Goal: Information Seeking & Learning: Learn about a topic

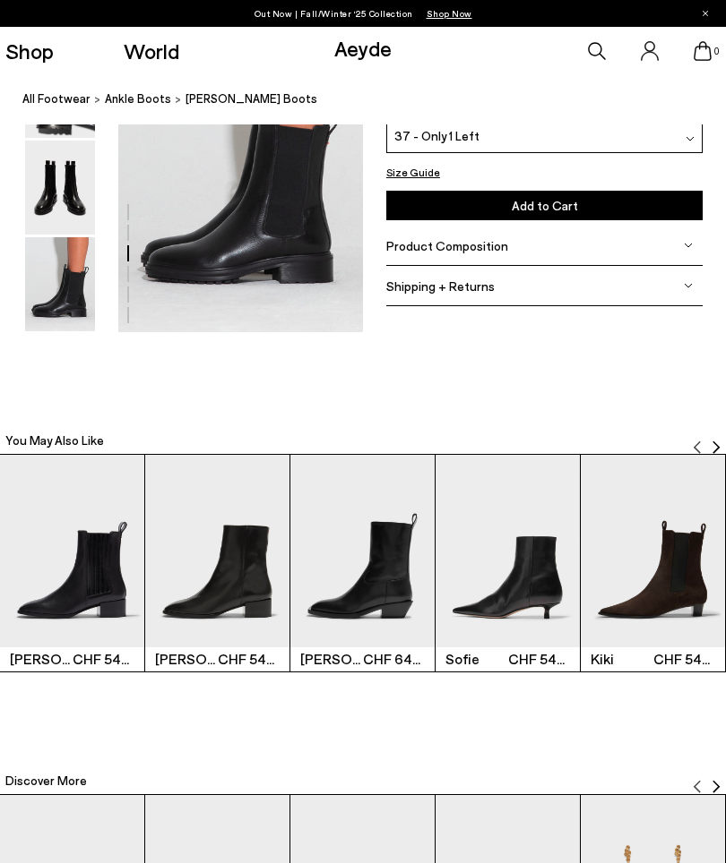
scroll to position [1767, 0]
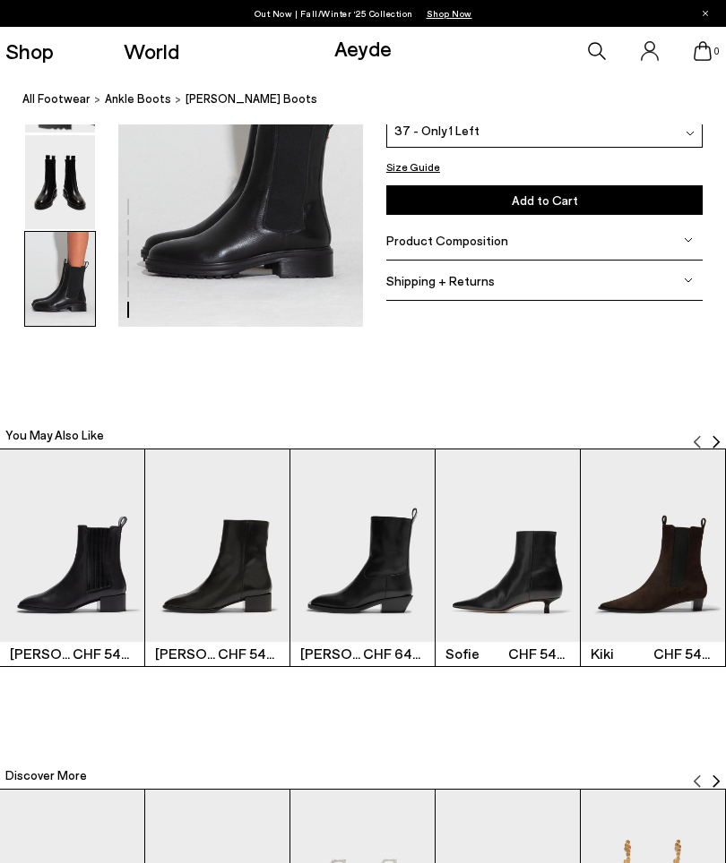
click at [72, 286] on img at bounding box center [60, 279] width 70 height 94
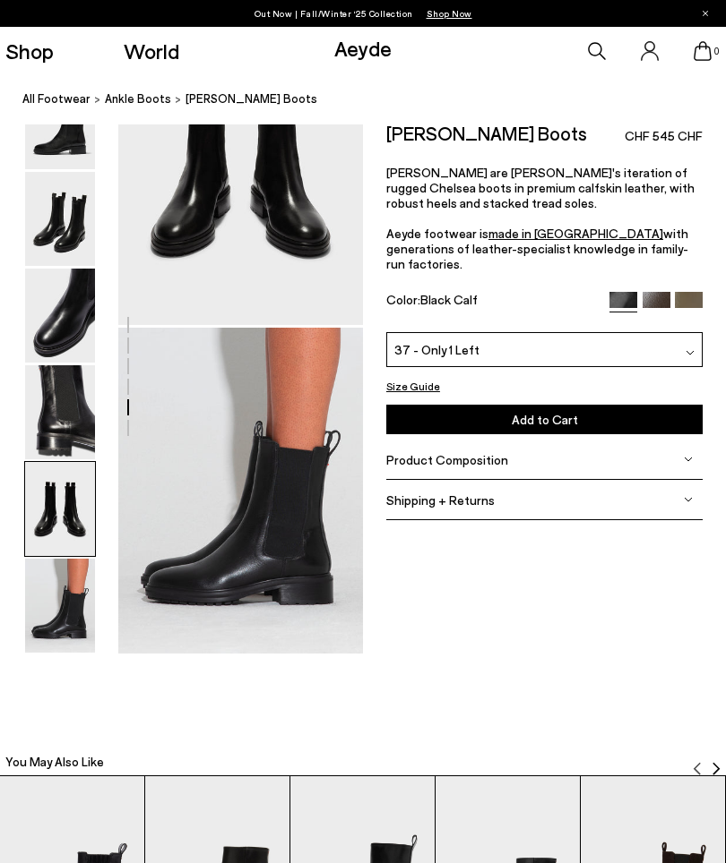
scroll to position [1439, 0]
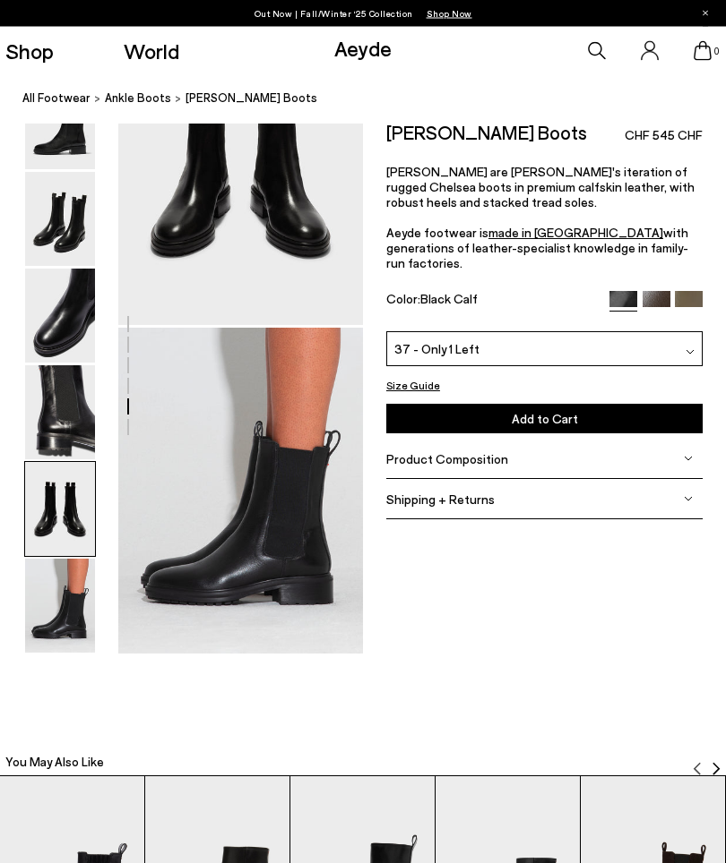
click at [655, 292] on img at bounding box center [656, 306] width 28 height 28
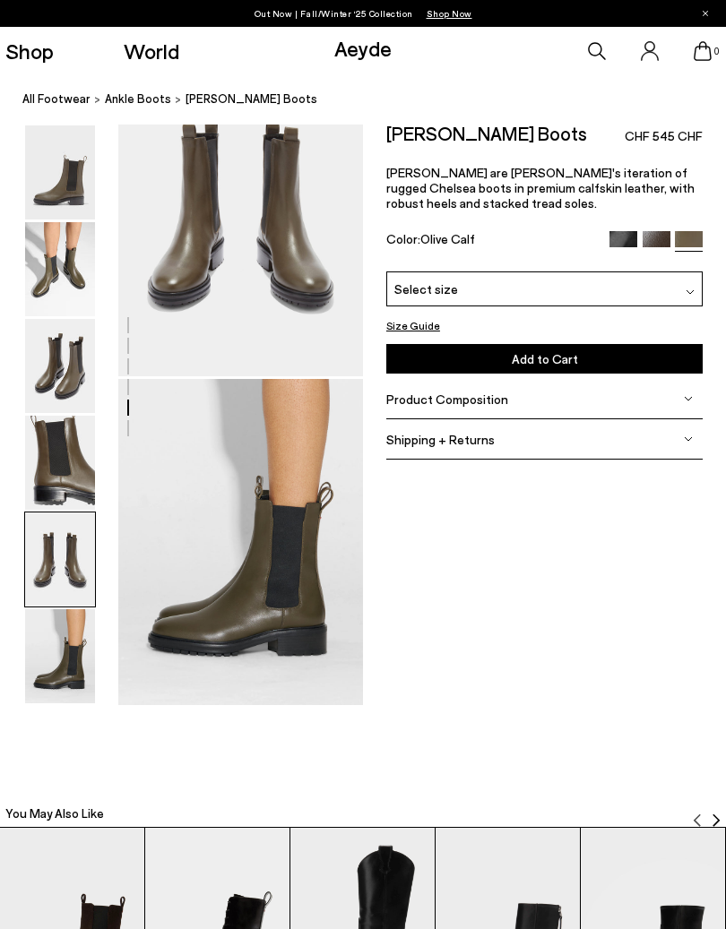
scroll to position [1394, 0]
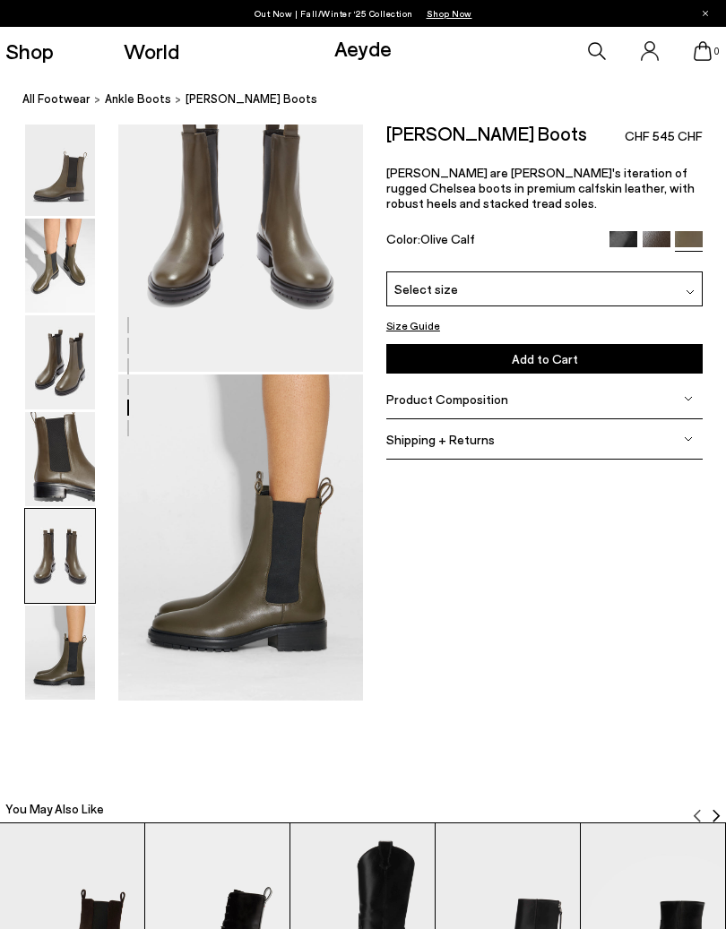
click at [73, 628] on img at bounding box center [60, 652] width 70 height 94
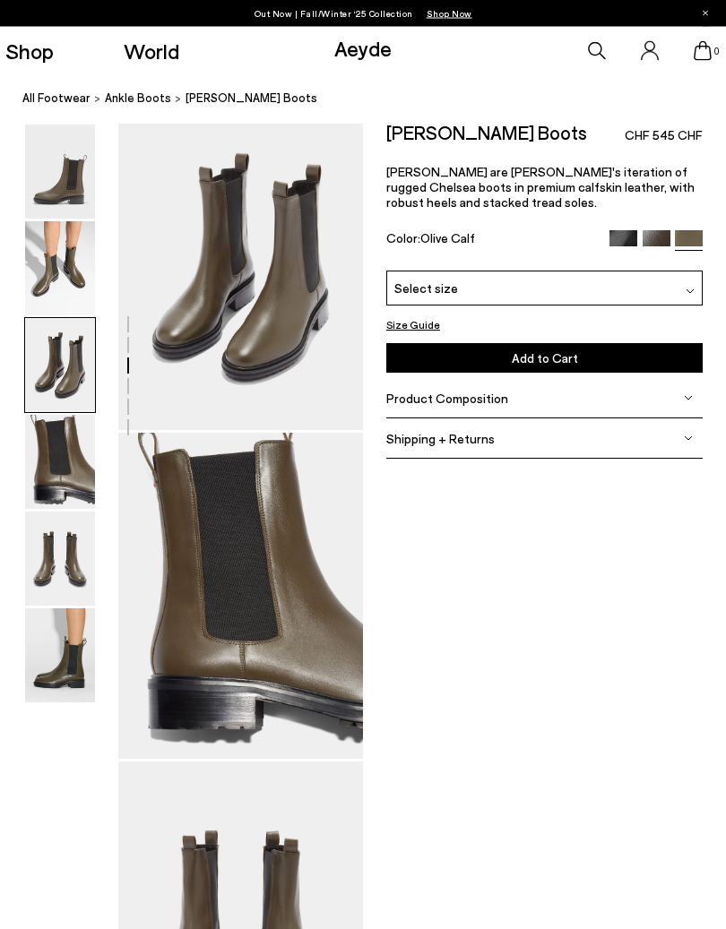
scroll to position [658, 0]
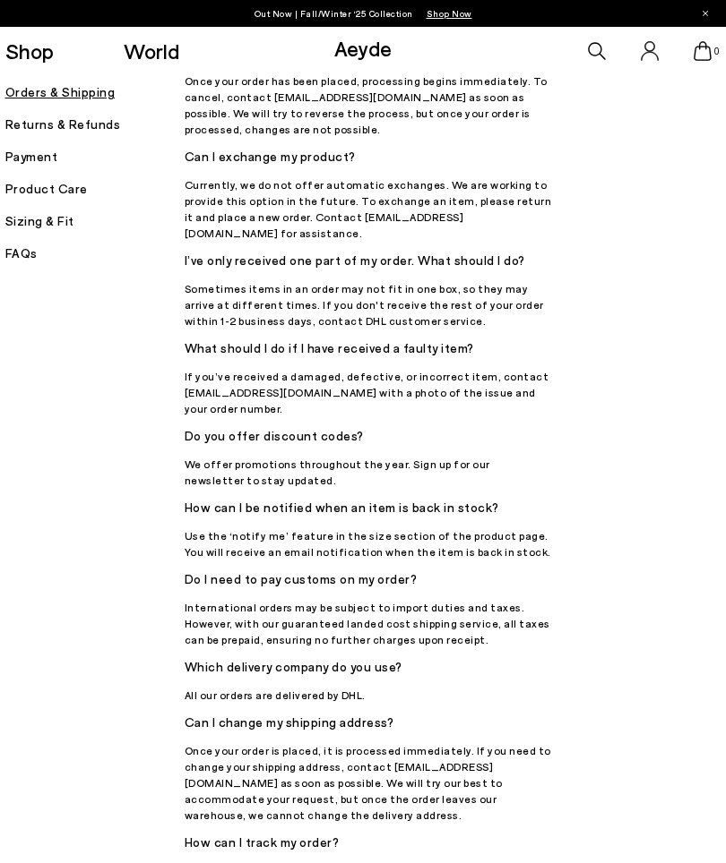
scroll to position [332, 0]
